Goal: Contribute content: Add original content to the website for others to see

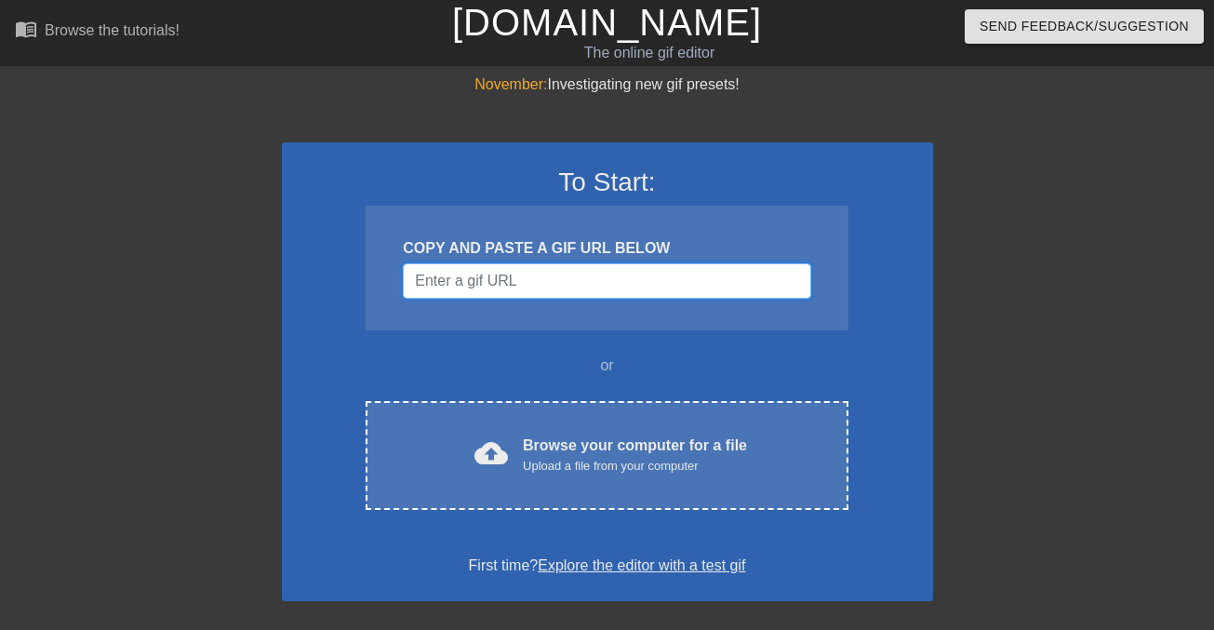
click at [486, 283] on input "Username" at bounding box center [606, 280] width 407 height 35
click at [790, 283] on input "Username" at bounding box center [606, 280] width 407 height 35
click at [830, 229] on div "COPY AND PASTE A GIF URL BELOW" at bounding box center [606, 268] width 482 height 125
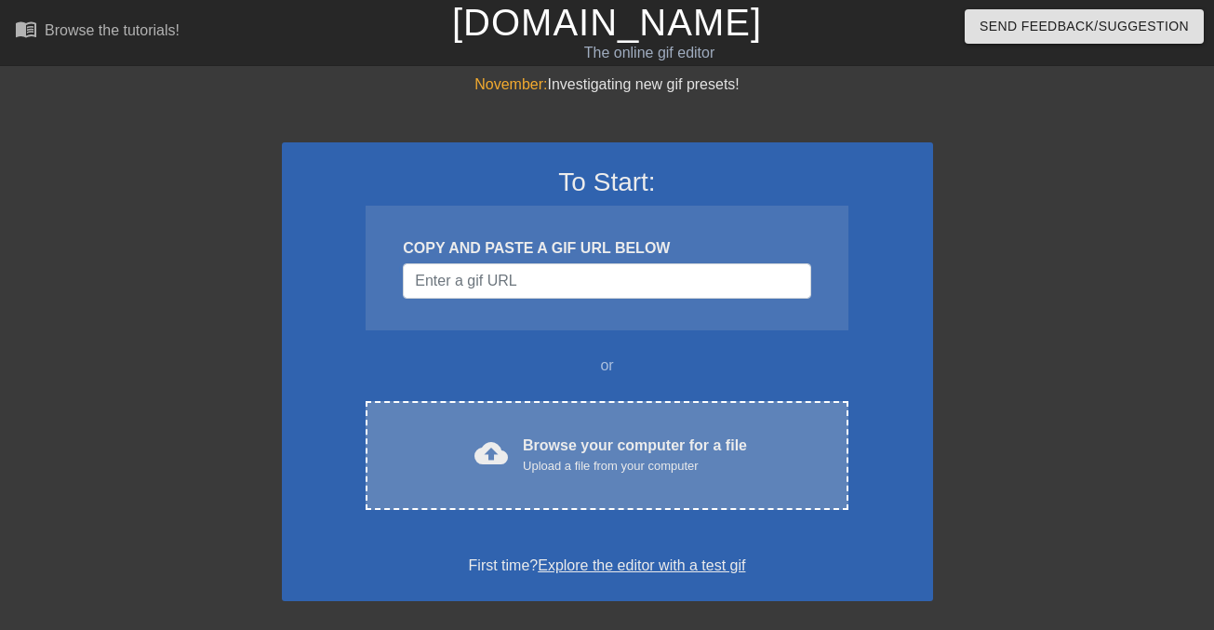
click at [570, 474] on div "cloud_upload Browse your computer for a file Upload a file from your computer C…" at bounding box center [606, 455] width 482 height 109
click at [644, 471] on div "Upload a file from your computer" at bounding box center [635, 466] width 224 height 19
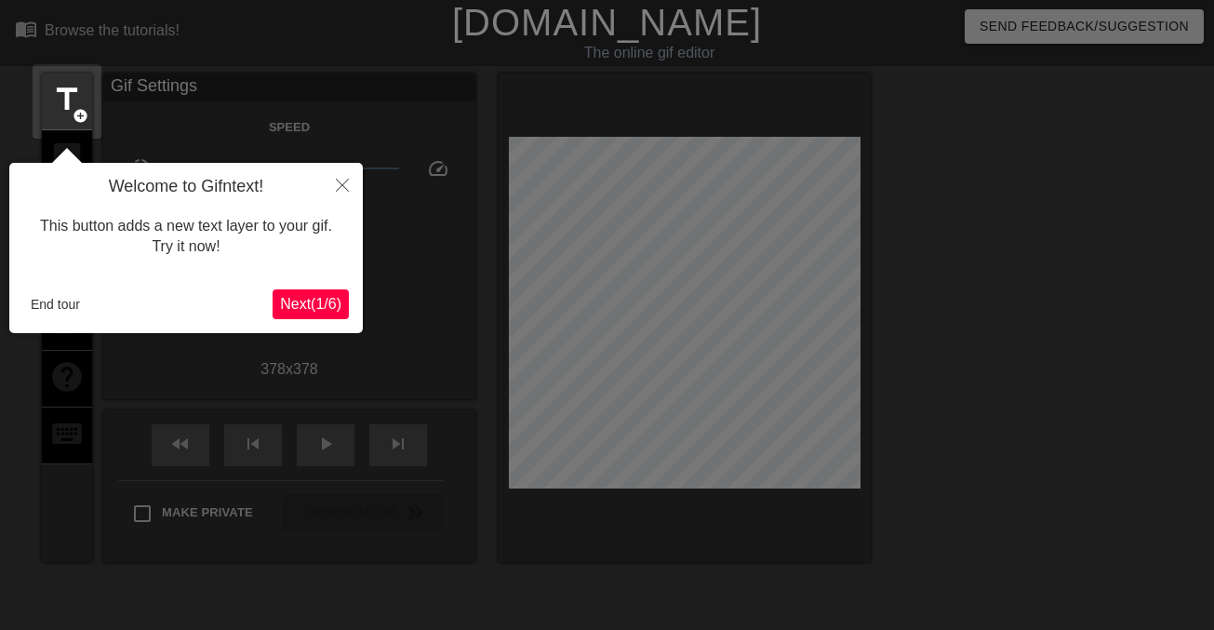
scroll to position [46, 0]
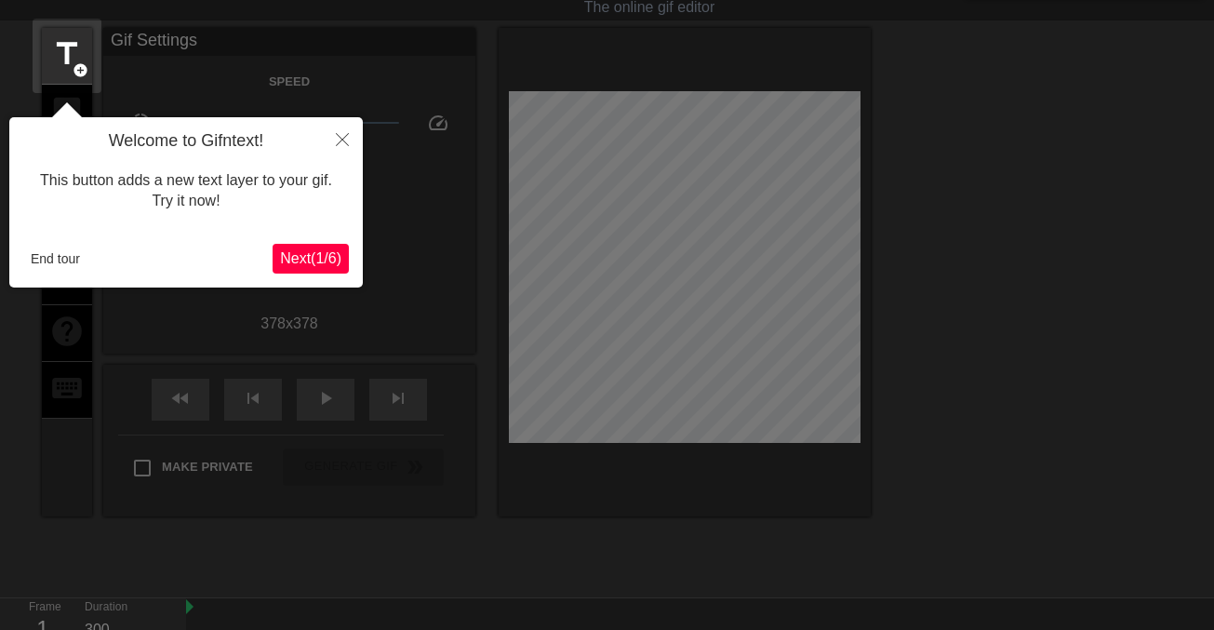
click at [317, 258] on span "Next ( 1 / 6 )" at bounding box center [310, 258] width 61 height 16
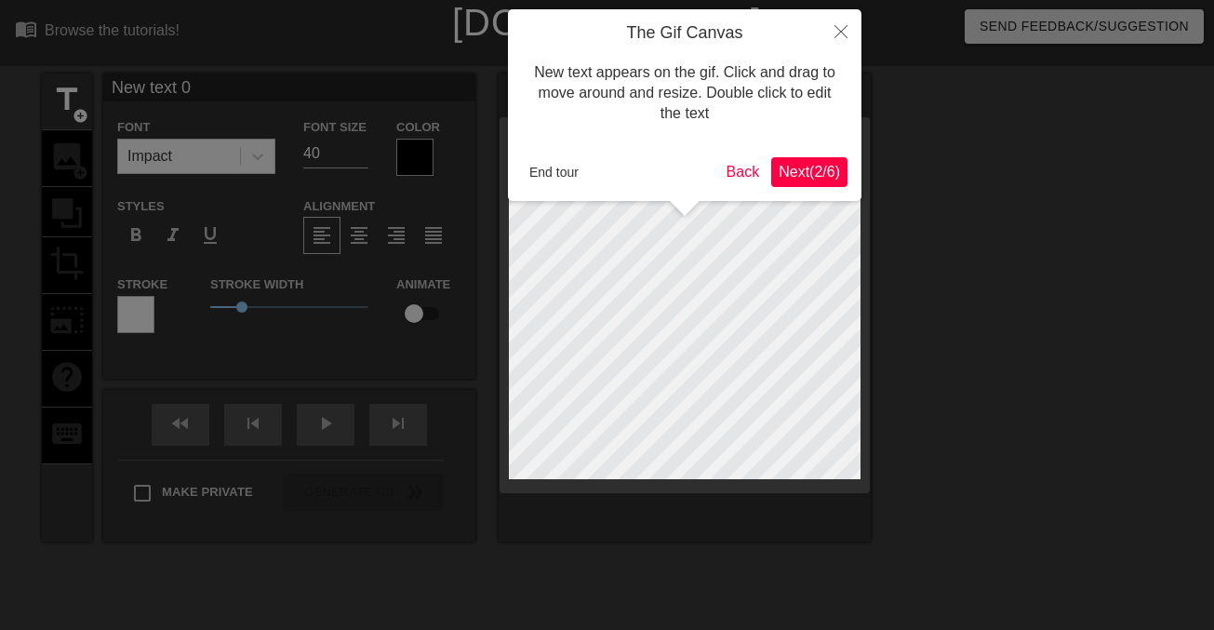
click at [800, 173] on span "Next ( 2 / 6 )" at bounding box center [808, 172] width 61 height 16
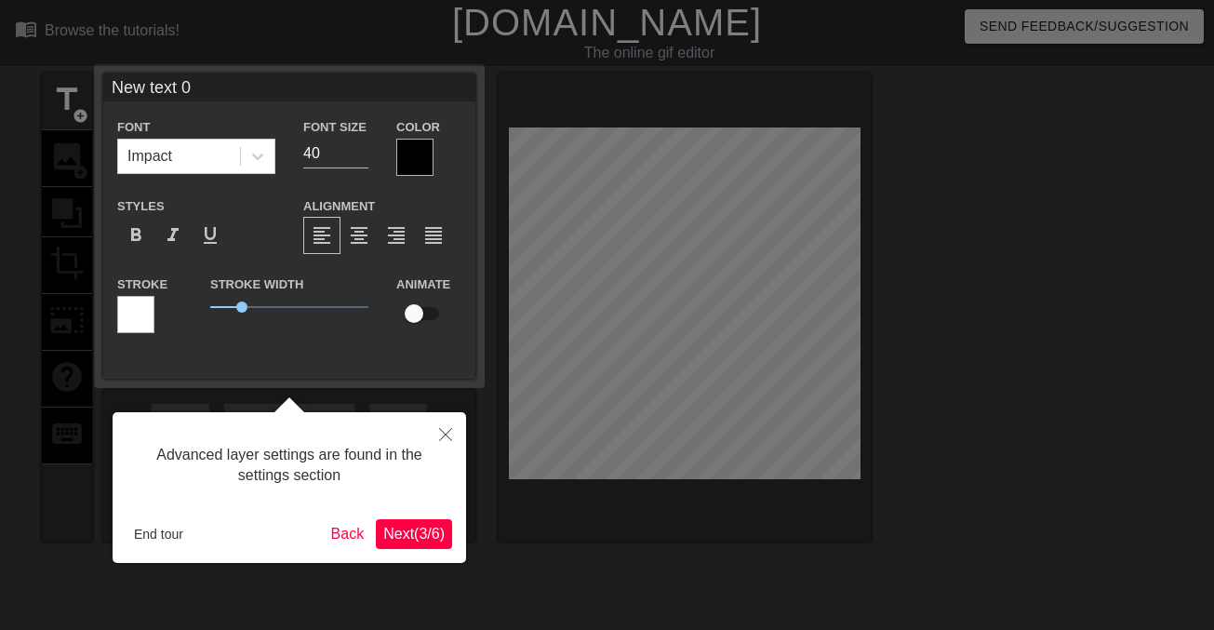
scroll to position [46, 0]
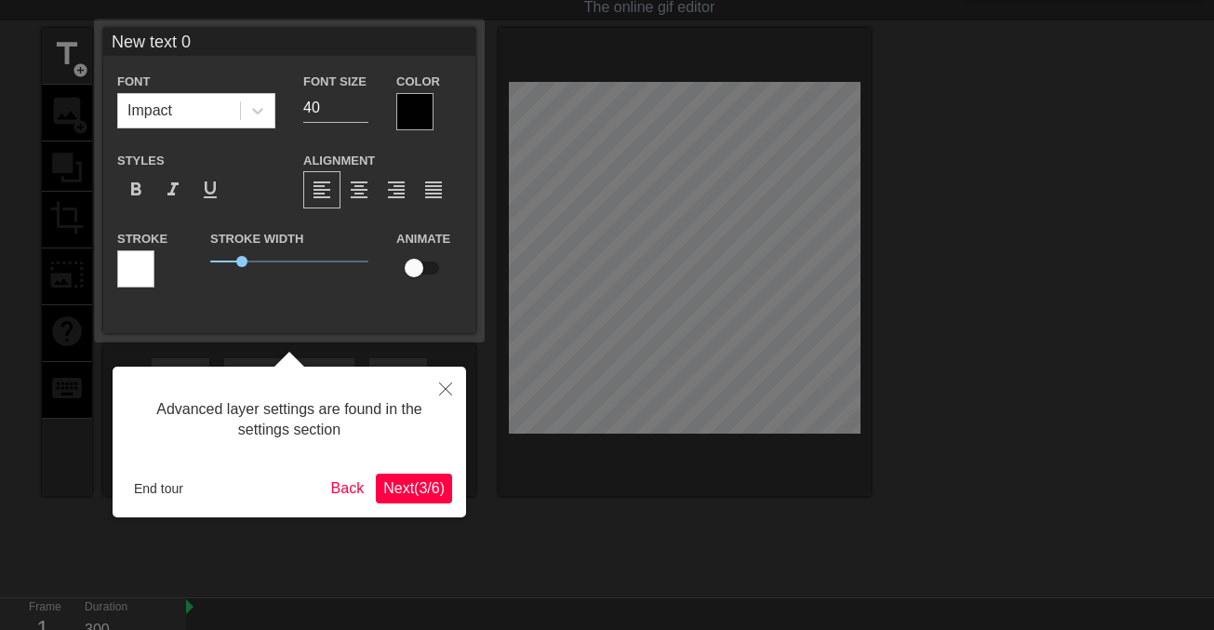
click at [393, 490] on span "Next ( 3 / 6 )" at bounding box center [413, 488] width 61 height 16
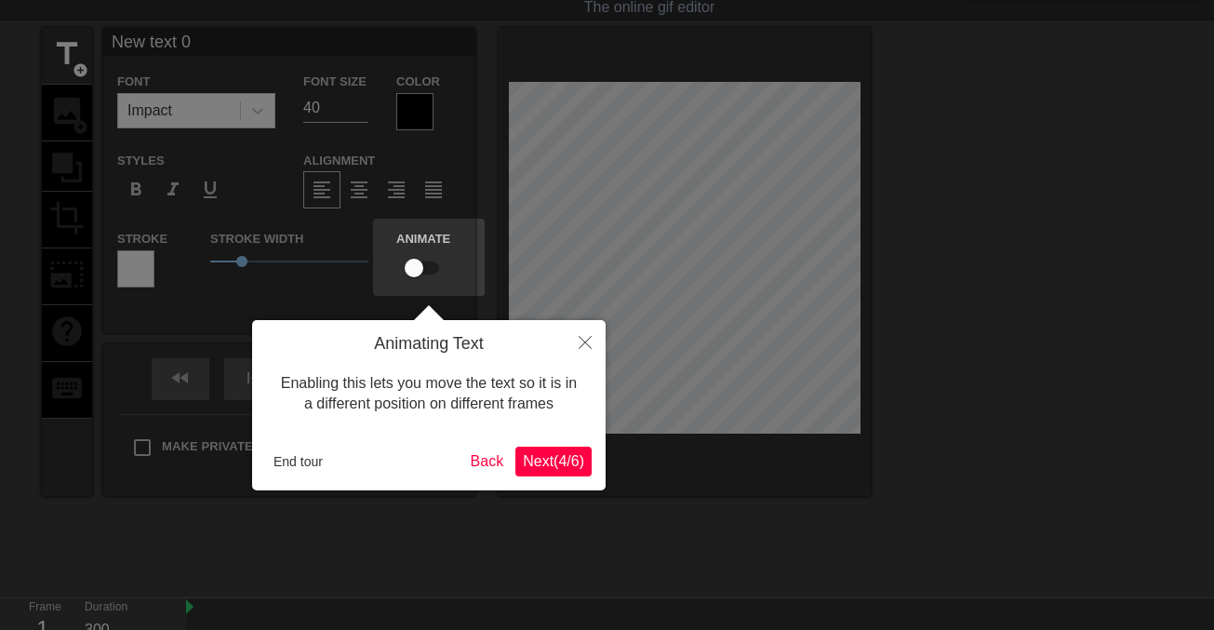
scroll to position [0, 0]
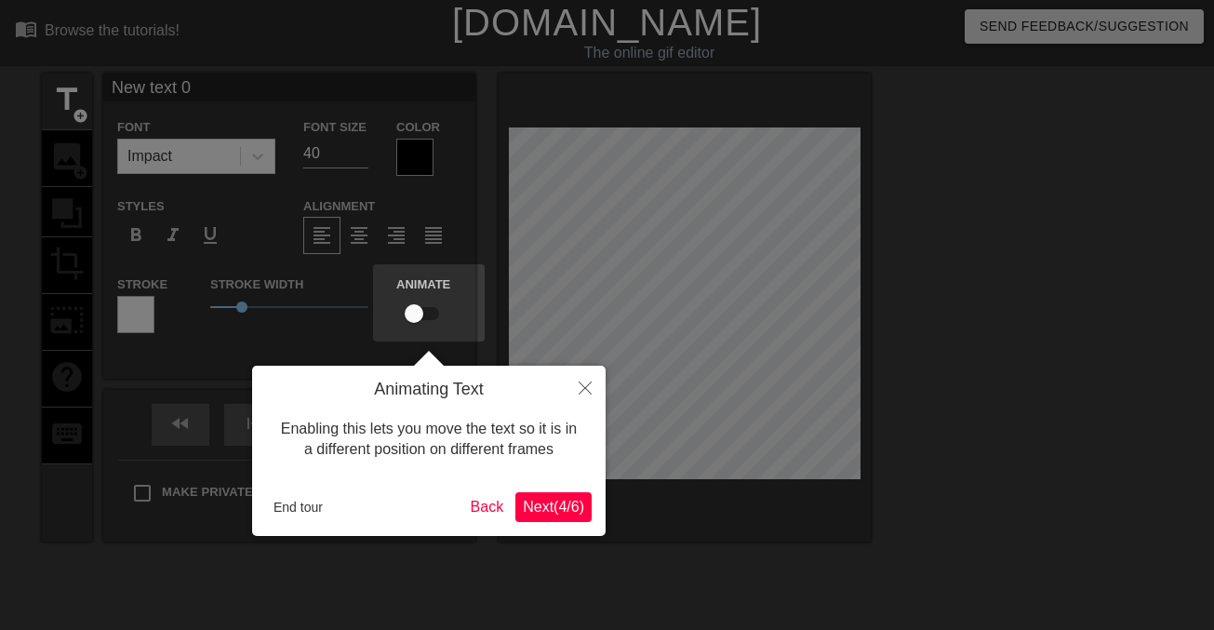
click at [549, 510] on span "Next ( 4 / 6 )" at bounding box center [553, 506] width 61 height 16
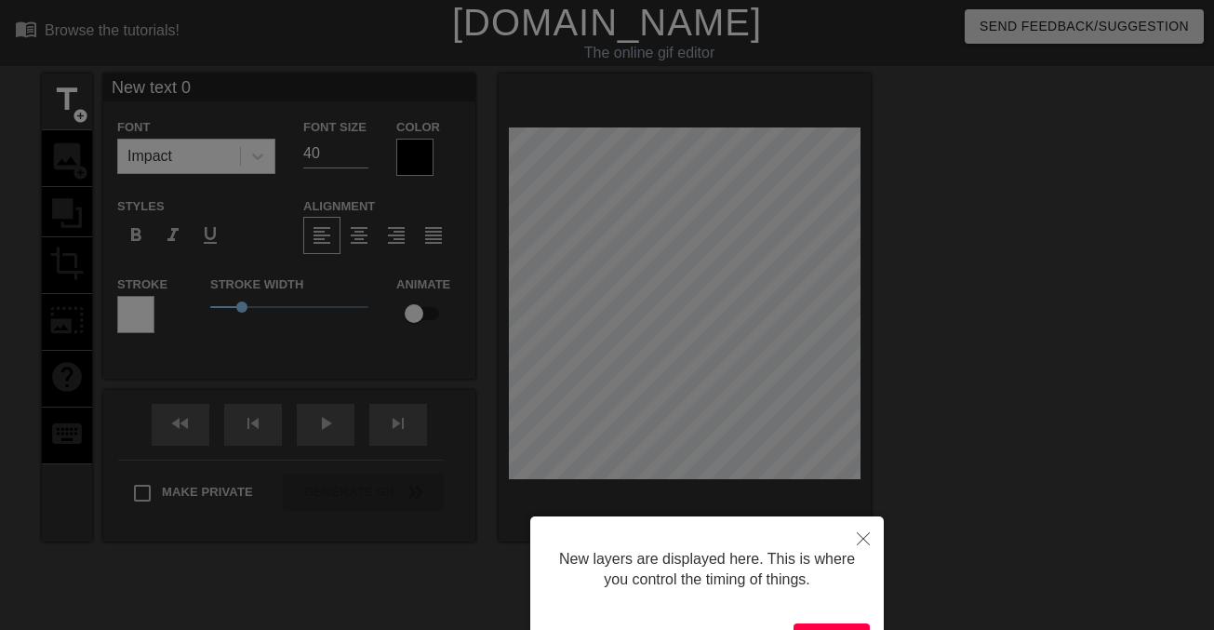
scroll to position [128, 0]
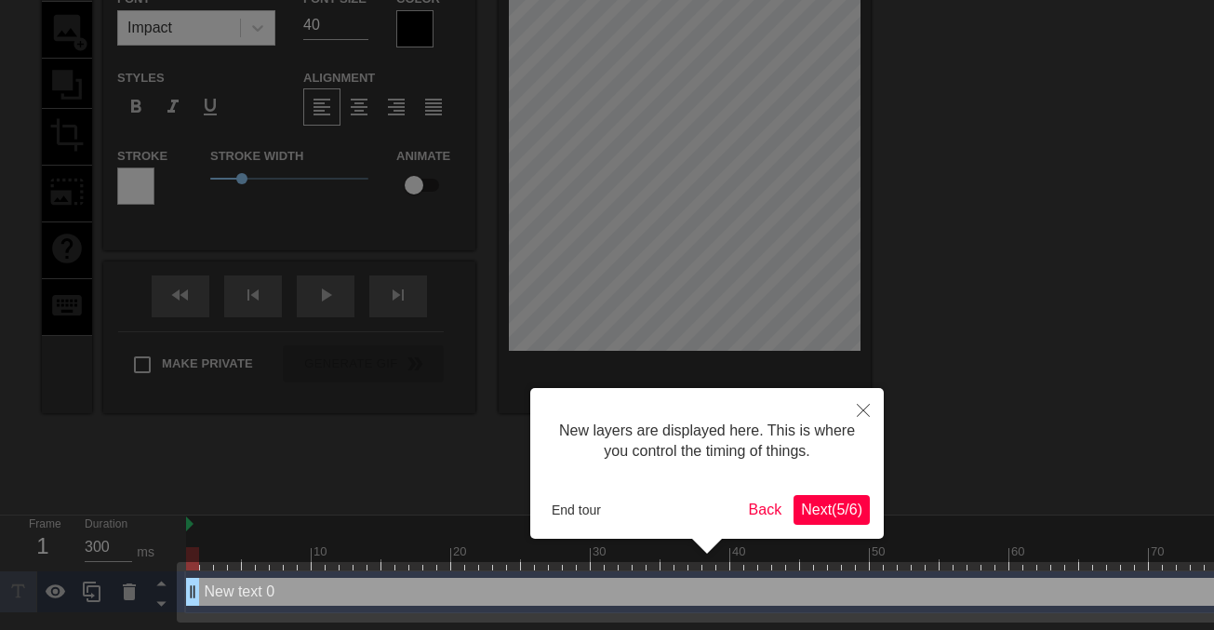
click at [853, 508] on span "Next ( 5 / 6 )" at bounding box center [831, 509] width 61 height 16
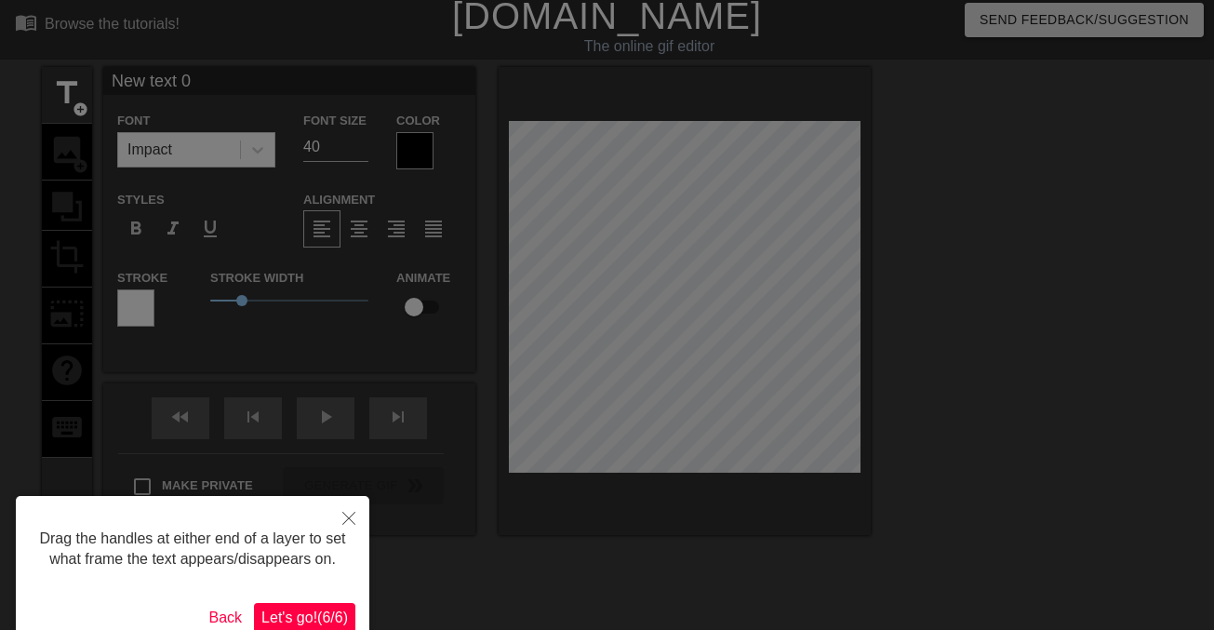
scroll to position [0, 0]
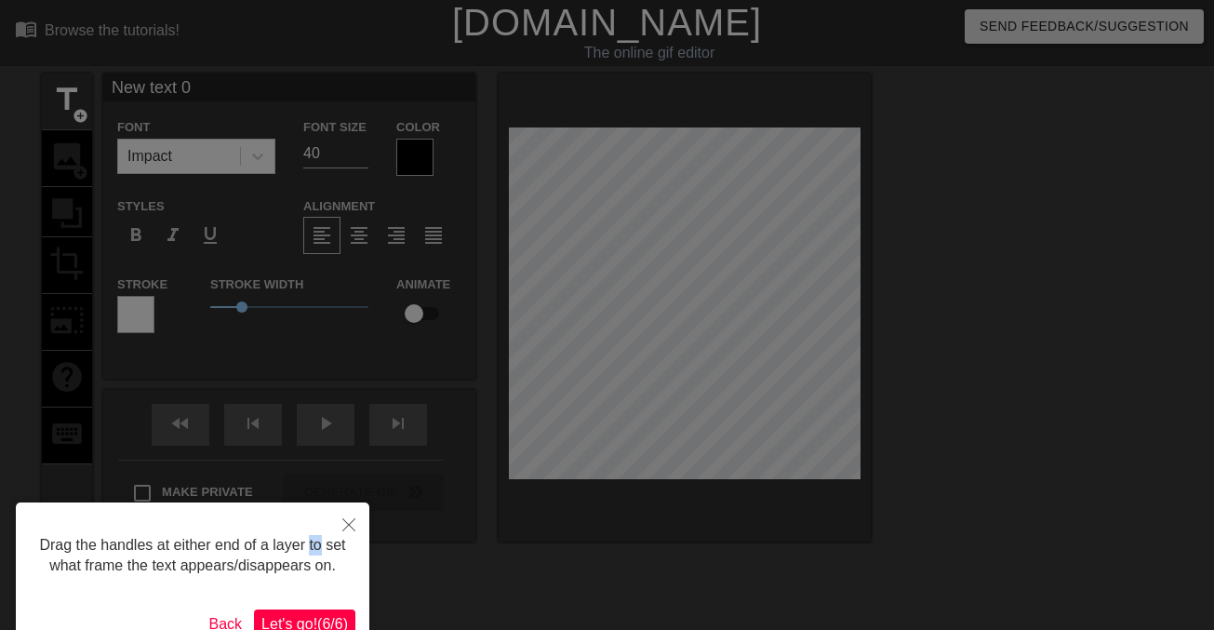
click at [356, 522] on button "Close" at bounding box center [348, 523] width 41 height 43
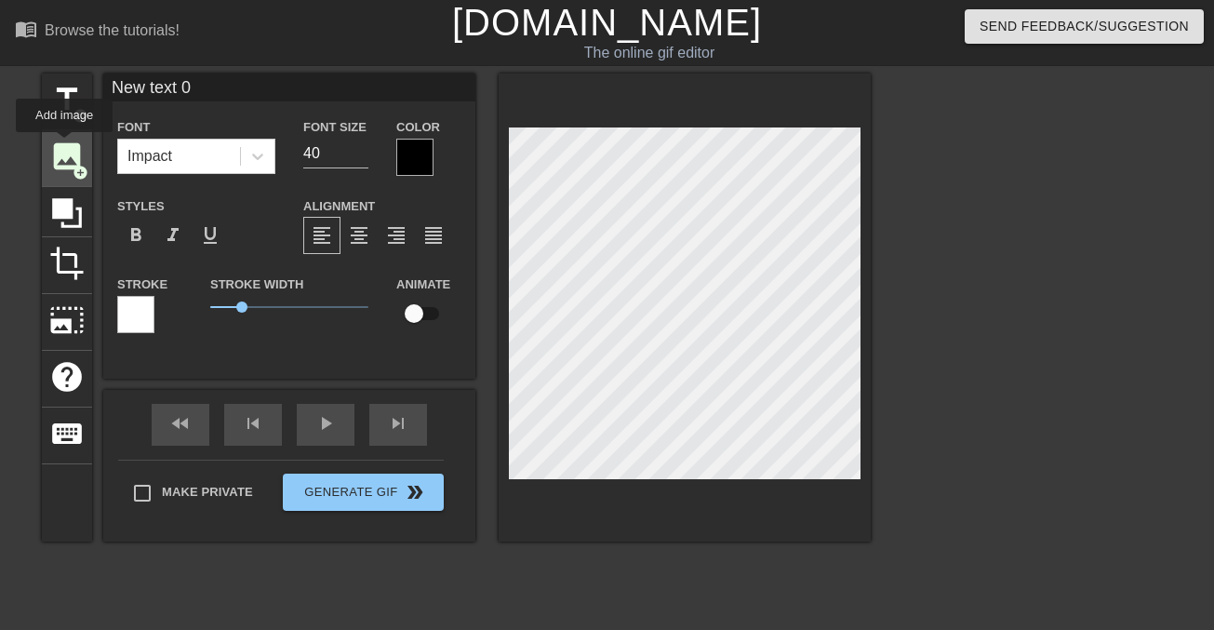
click at [65, 145] on span "image" at bounding box center [66, 156] width 35 height 35
paste textarea "/Users/revytwice/Pictures/Photos Library.photoslibrary/resources/derivatives/E/…"
type input "/Users/revytwice/Pictures/Photos Library.photoslibrary/resources/derivatives/E/…"
type textarea "/Users/revytwice/Pictures/Photos Library.photoslibrary/resources/derivatives/E/…"
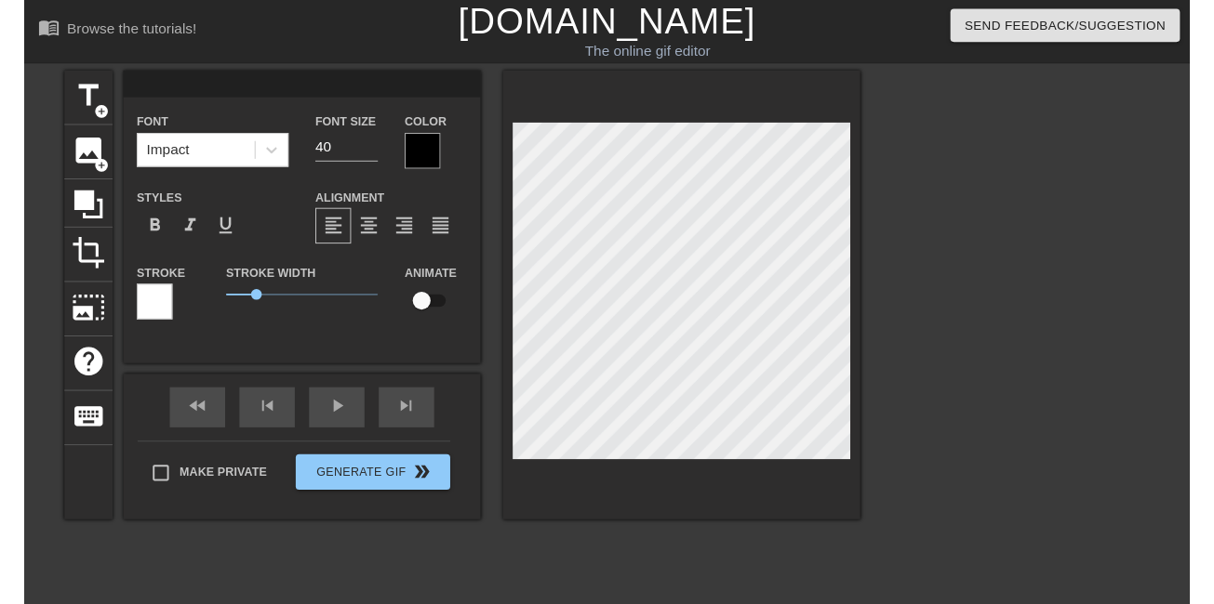
scroll to position [3, 1]
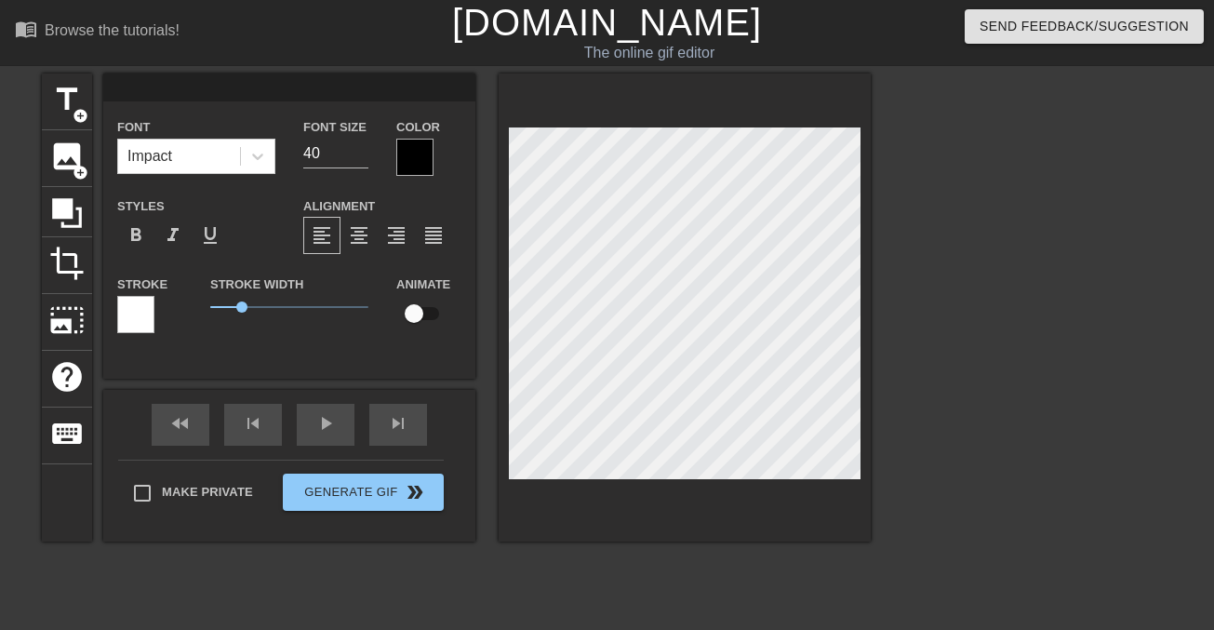
click at [1070, 327] on div at bounding box center [1032, 352] width 279 height 558
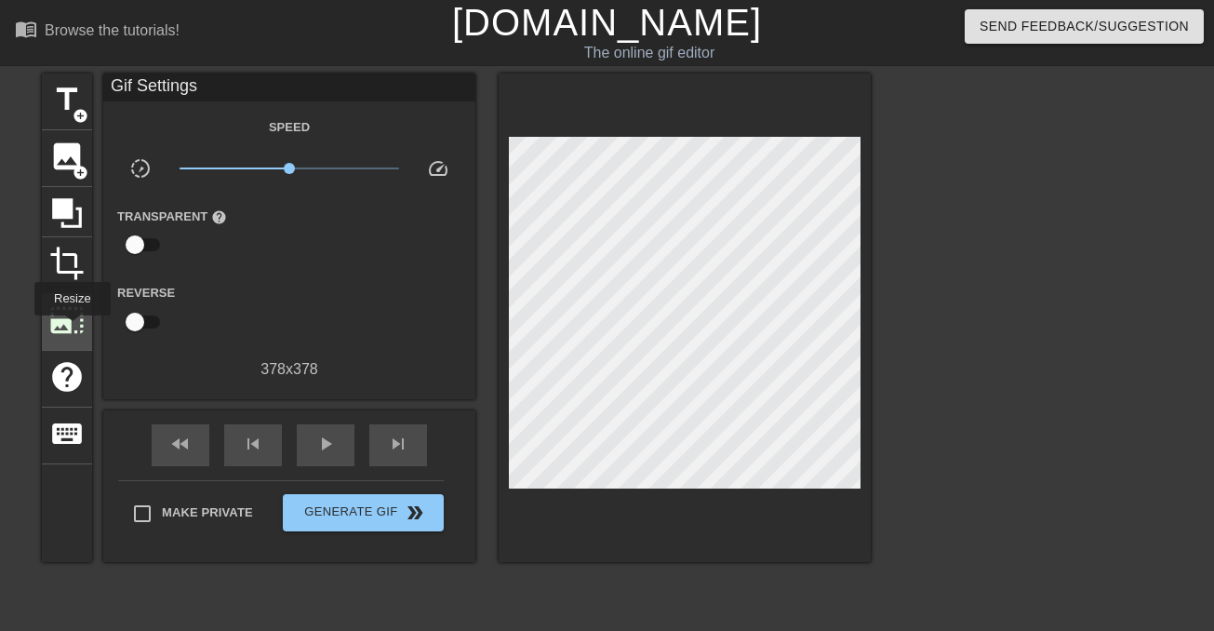
click at [73, 328] on span "photo_size_select_large" at bounding box center [66, 319] width 35 height 35
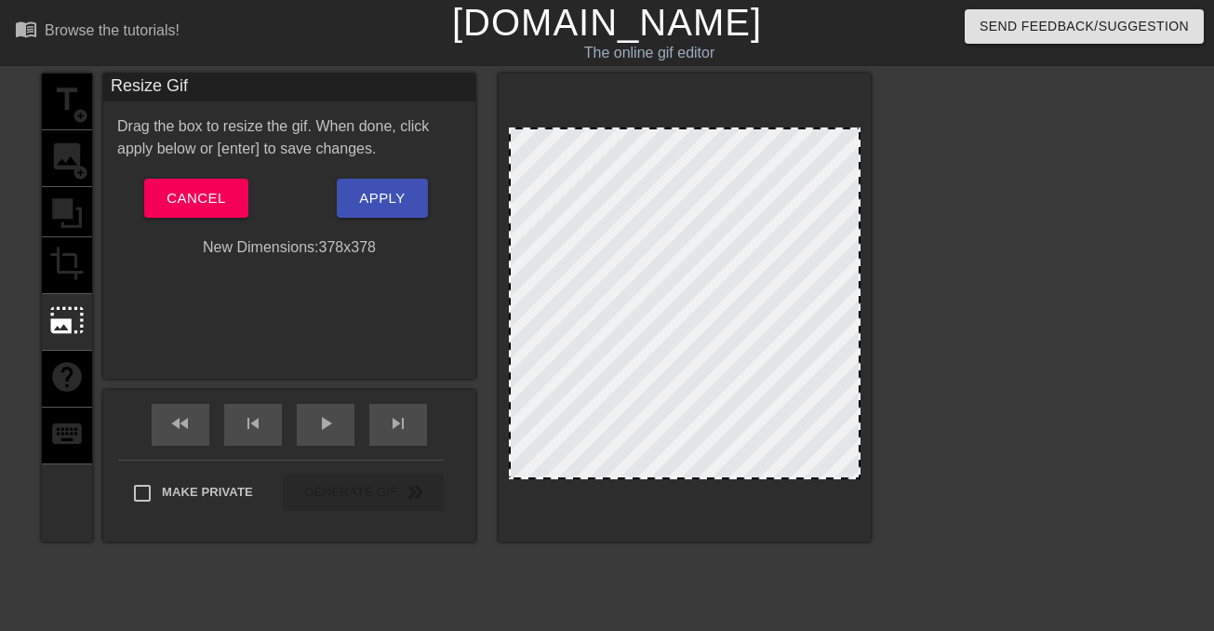
click at [64, 374] on div "title add_circle image add_circle crop photo_size_select_large help keyboard" at bounding box center [67, 307] width 50 height 468
click at [236, 206] on button "Cancel" at bounding box center [195, 198] width 103 height 39
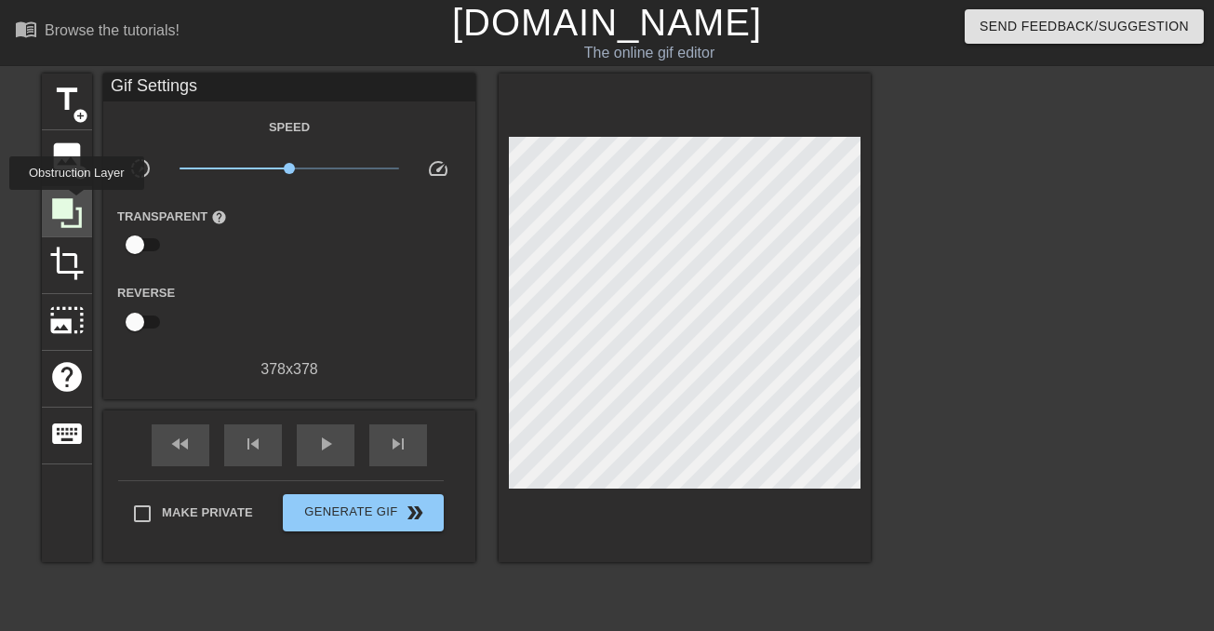
click at [79, 203] on icon at bounding box center [66, 212] width 35 height 35
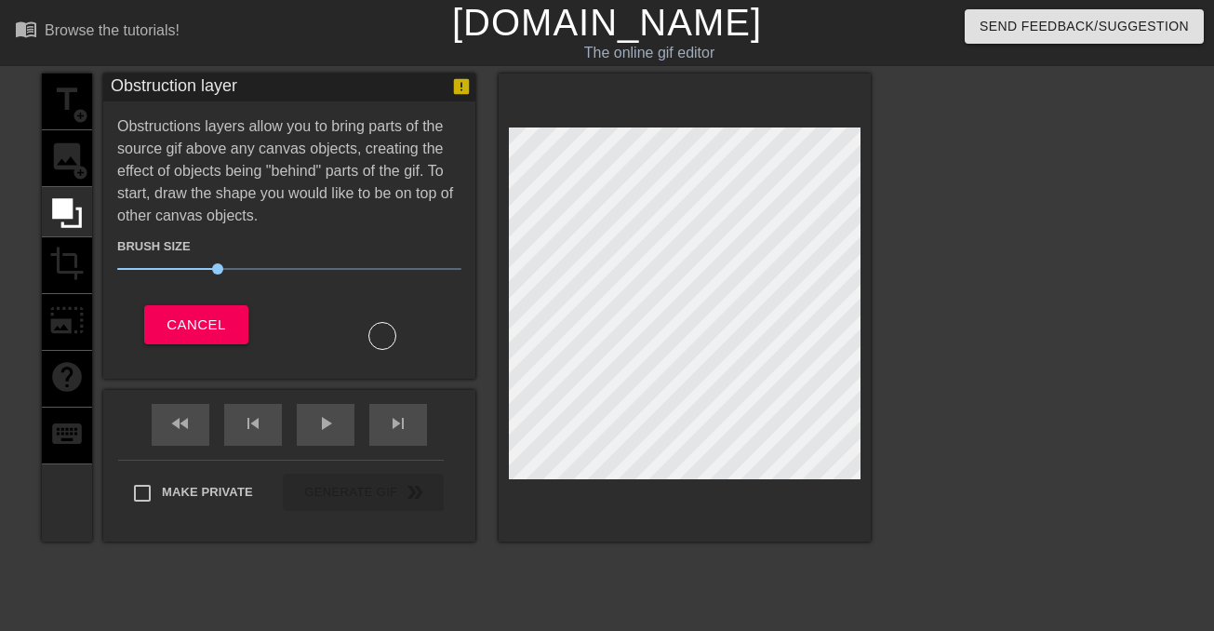
click at [72, 168] on div "title add_circle image add_circle crop photo_size_select_large help keyboard" at bounding box center [67, 307] width 50 height 468
click at [69, 130] on div "title add_circle image add_circle crop photo_size_select_large help keyboard" at bounding box center [67, 307] width 50 height 468
click at [70, 151] on div "title add_circle image add_circle crop photo_size_select_large help keyboard" at bounding box center [67, 307] width 50 height 468
click at [72, 152] on div "title add_circle image add_circle crop photo_size_select_large help keyboard" at bounding box center [67, 307] width 50 height 468
click at [232, 336] on button "Cancel" at bounding box center [195, 324] width 103 height 39
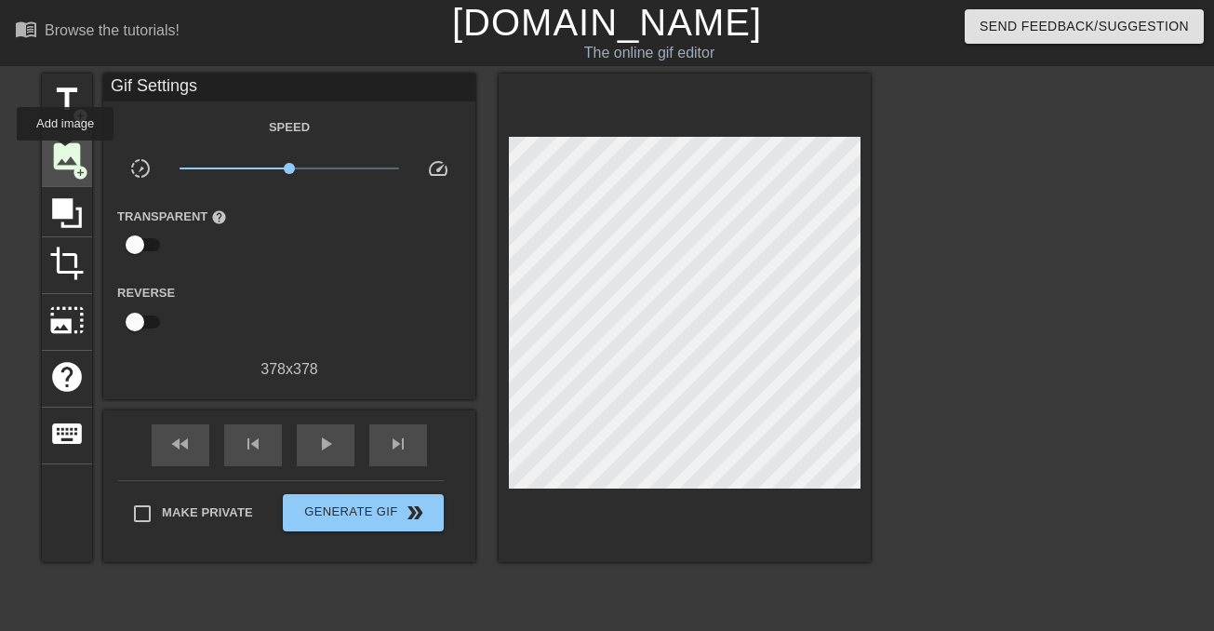
click at [66, 153] on span "image" at bounding box center [66, 156] width 35 height 35
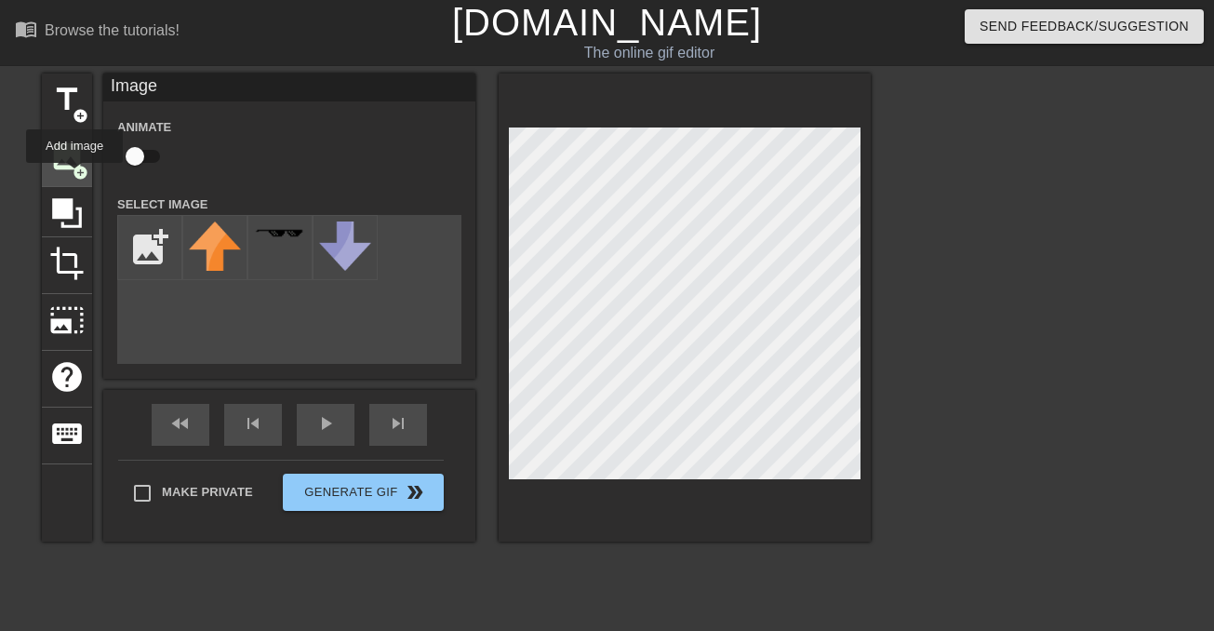
click at [75, 176] on span "add_circle" at bounding box center [81, 173] width 16 height 16
click at [73, 171] on span "add_circle" at bounding box center [81, 173] width 16 height 16
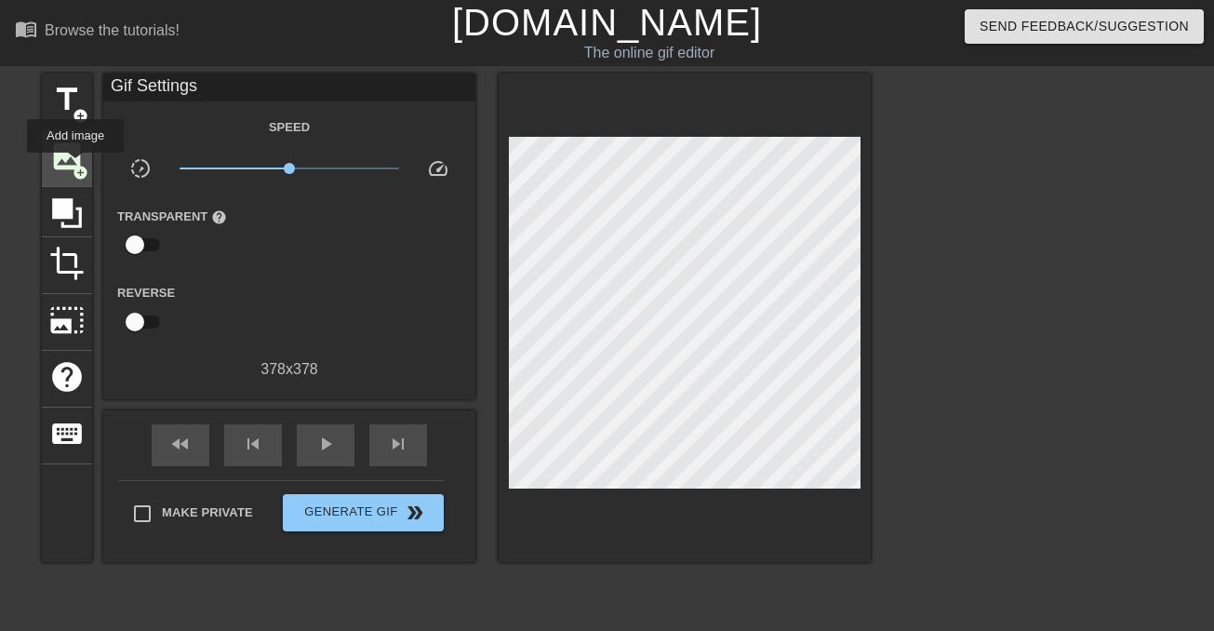
click at [76, 166] on span "add_circle" at bounding box center [81, 173] width 16 height 16
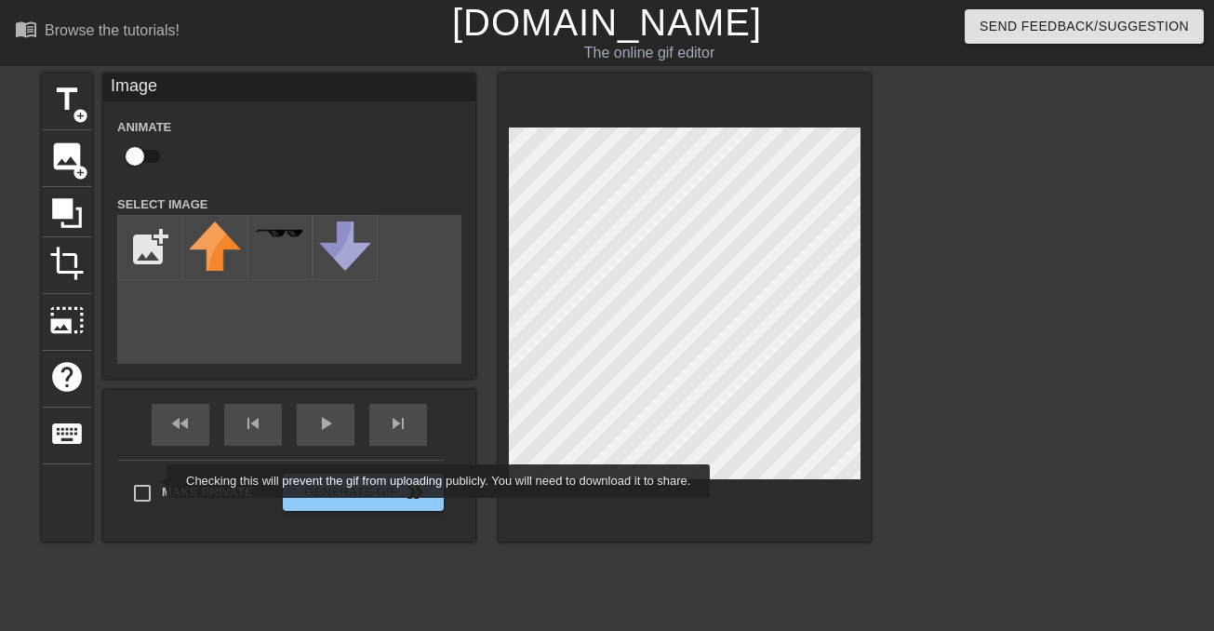
click at [154, 482] on div "Make Private Generate Gif double_arrow" at bounding box center [280, 495] width 325 height 73
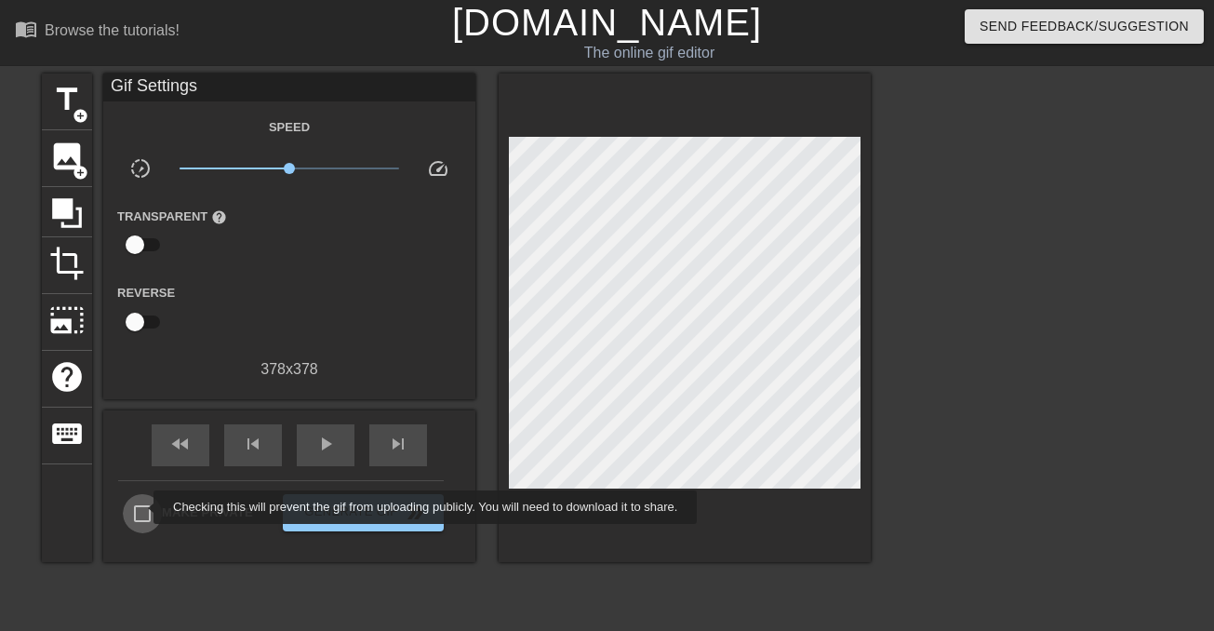
click at [141, 507] on input "Make Private" at bounding box center [142, 513] width 39 height 39
click at [142, 511] on input "Make Private" at bounding box center [142, 513] width 39 height 39
checkbox input "false"
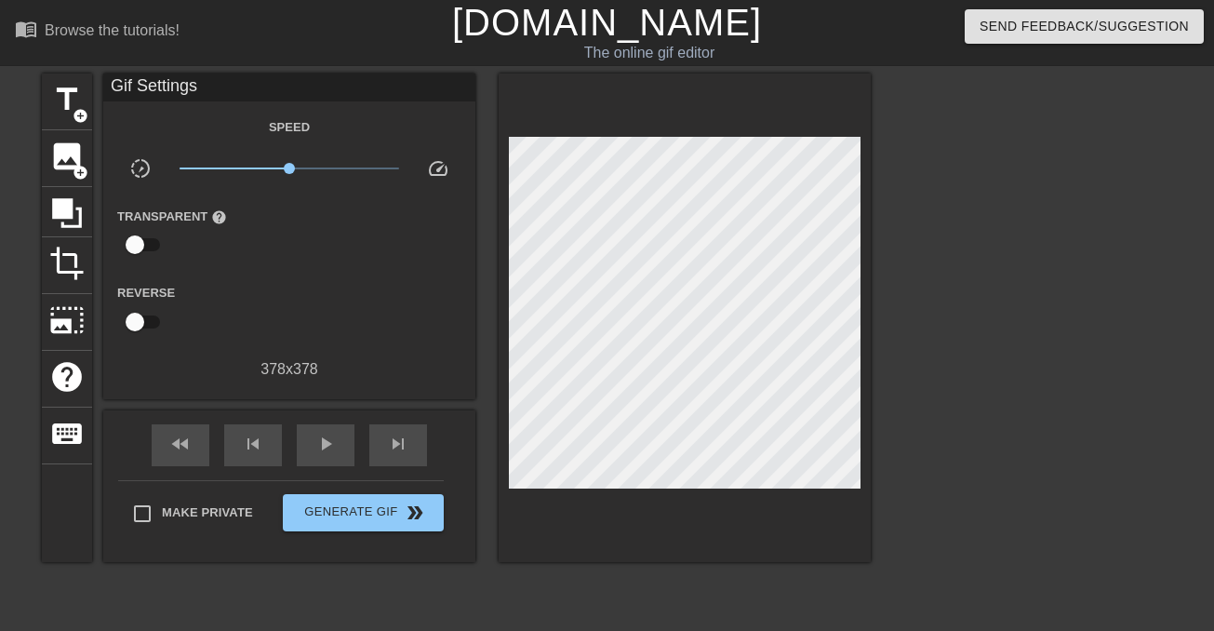
click at [93, 168] on div "title add_circle image add_circle crop photo_size_select_large help keyboard Gi…" at bounding box center [456, 317] width 829 height 488
click at [78, 162] on span "image" at bounding box center [66, 156] width 35 height 35
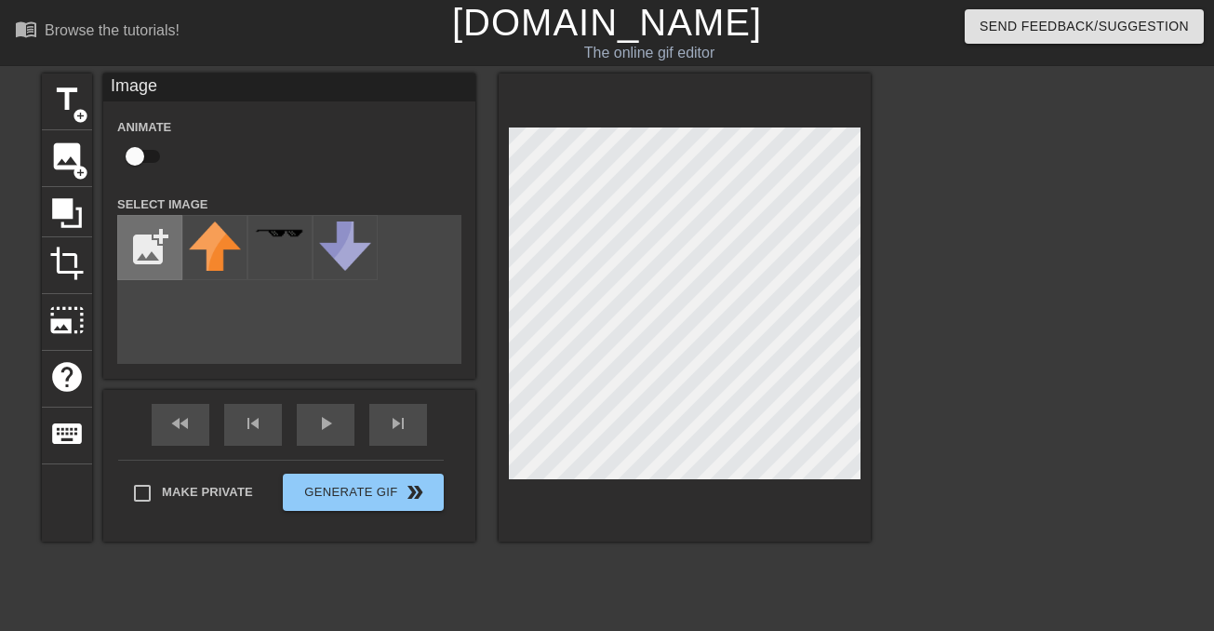
click at [163, 251] on input "file" at bounding box center [149, 247] width 63 height 63
type input "C:\fakepath\kallen.jpeg"
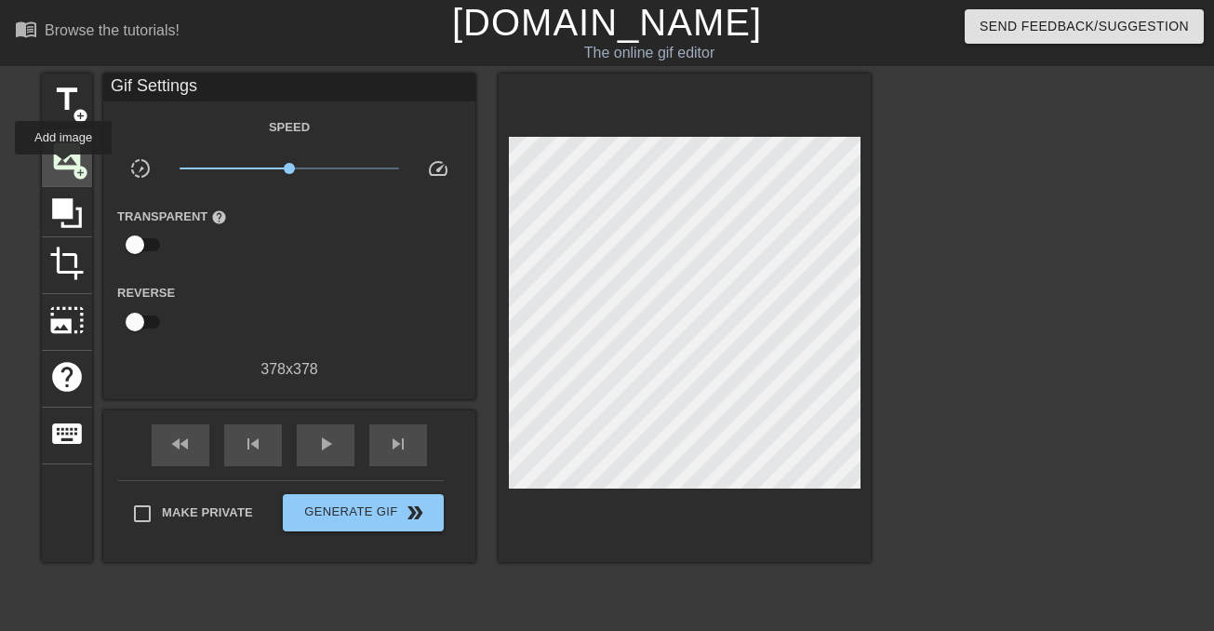
click at [67, 164] on span "image" at bounding box center [66, 156] width 35 height 35
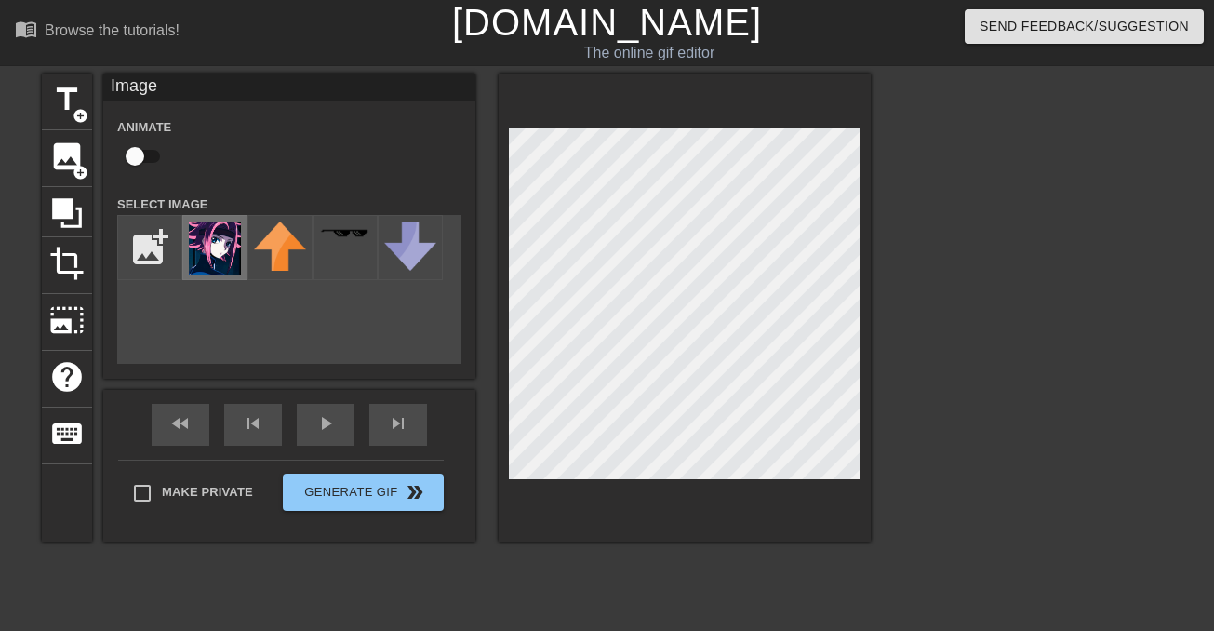
click at [224, 254] on img at bounding box center [215, 248] width 52 height 54
click at [956, 265] on div at bounding box center [1032, 352] width 279 height 558
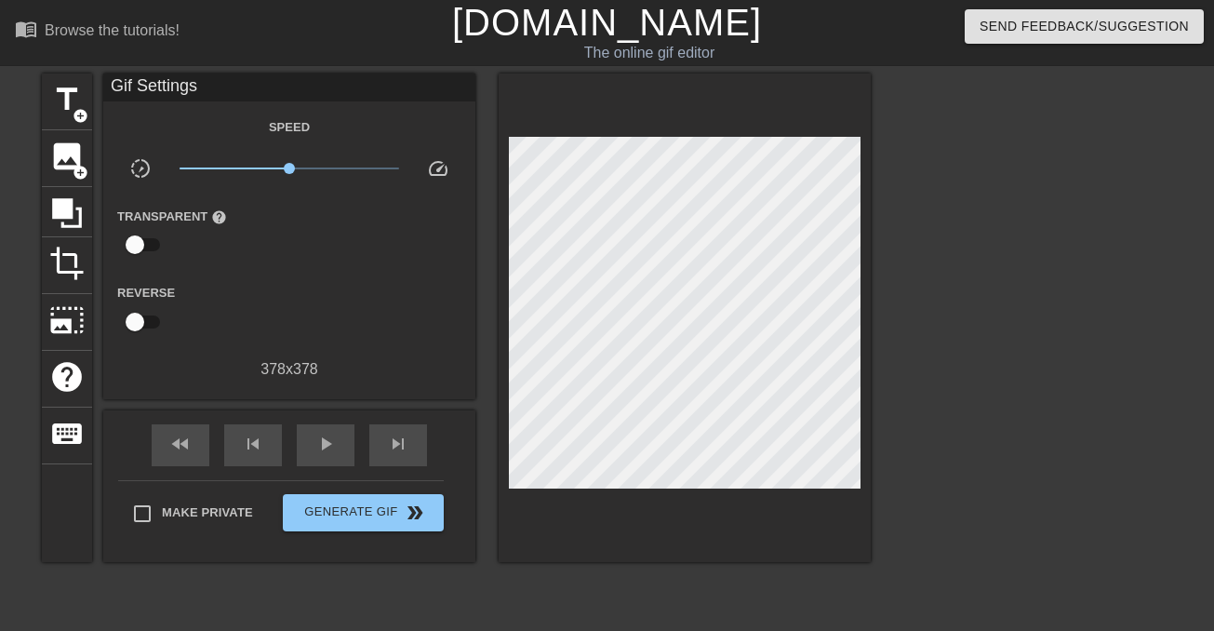
click at [953, 290] on div at bounding box center [1032, 352] width 279 height 558
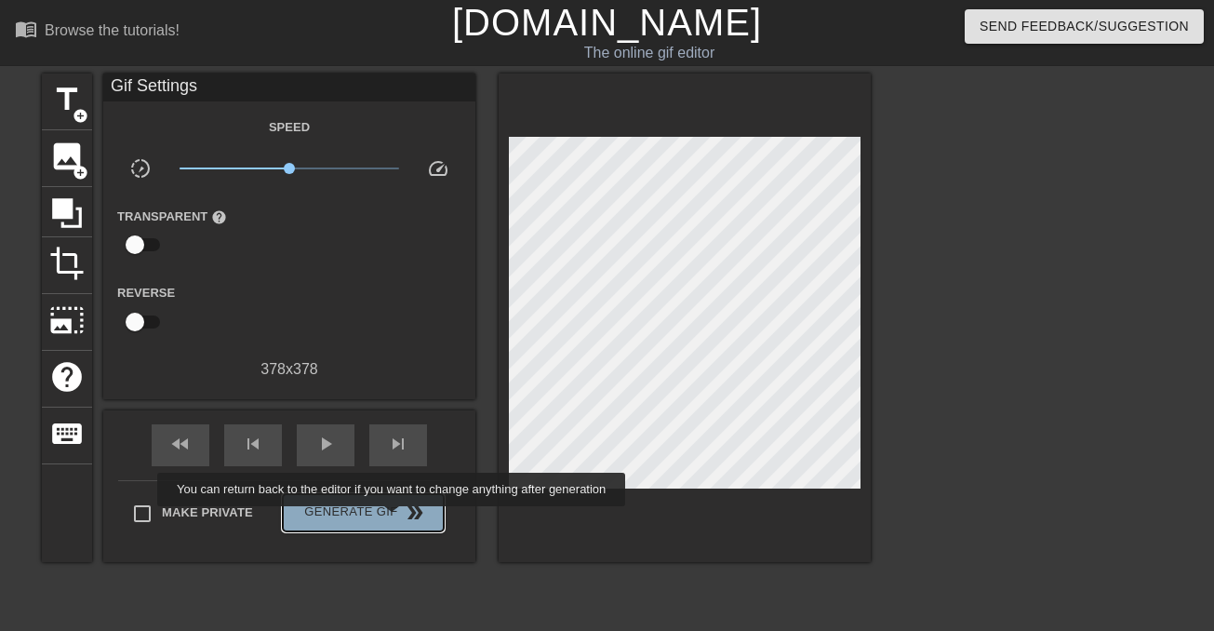
click at [404, 518] on span "double_arrow" at bounding box center [415, 512] width 22 height 22
